Goal: Information Seeking & Learning: Find contact information

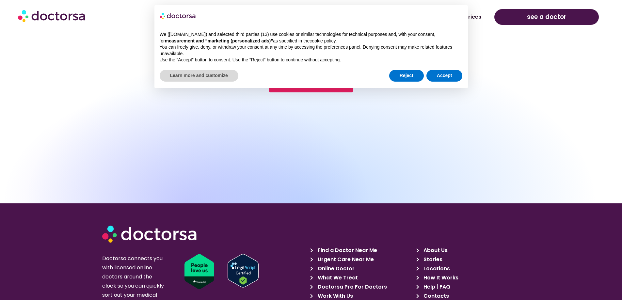
scroll to position [2328, 0]
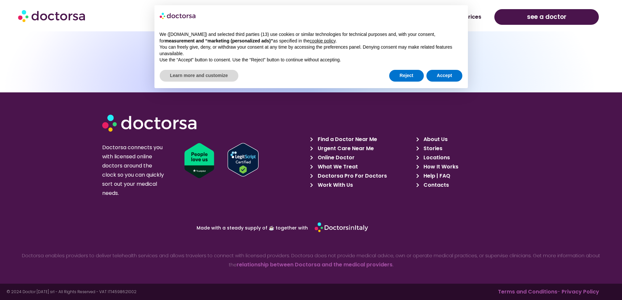
click at [176, 213] on div "Made with a steady supply of ☕ together with Doctorsa enables providers to deli…" at bounding box center [311, 245] width 622 height 64
click at [399, 69] on div "Reject Accept" at bounding box center [425, 76] width 73 height 14
click at [406, 77] on button "Reject" at bounding box center [406, 76] width 35 height 12
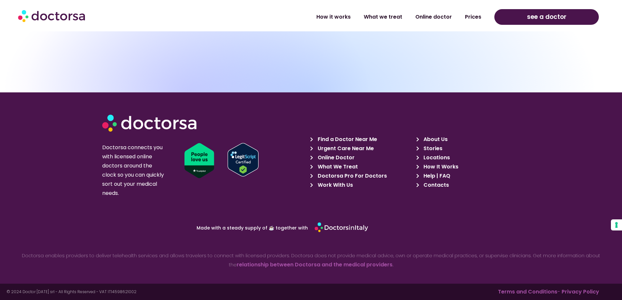
click at [436, 184] on span "Contacts" at bounding box center [435, 184] width 27 height 9
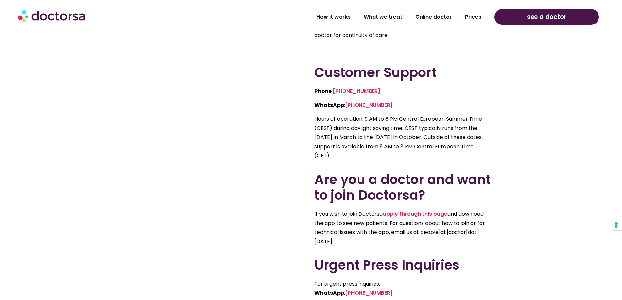
scroll to position [536, 0]
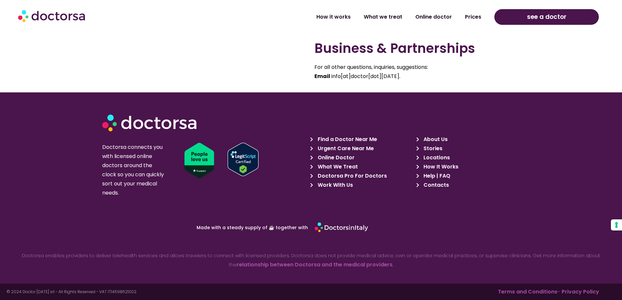
click at [433, 139] on span "About Us" at bounding box center [435, 139] width 26 height 9
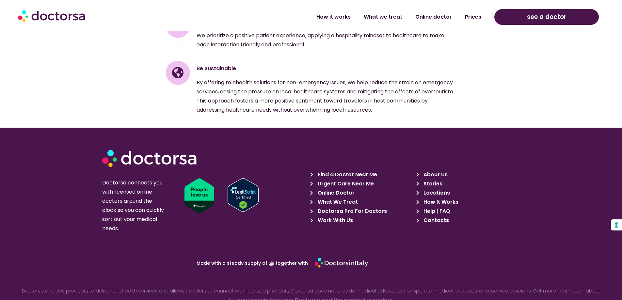
scroll to position [1032, 0]
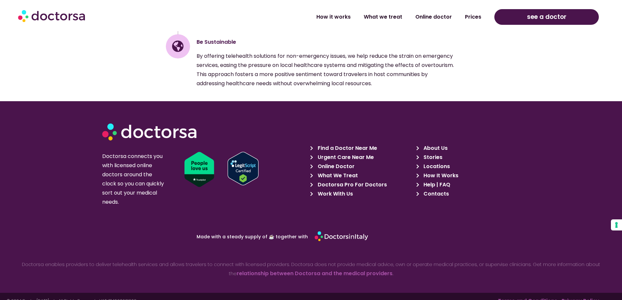
click at [209, 0] on section "How it works What we treat Online doctor Prices How it works What we treat Onli…" at bounding box center [311, 15] width 622 height 31
